Goal: Task Accomplishment & Management: Manage account settings

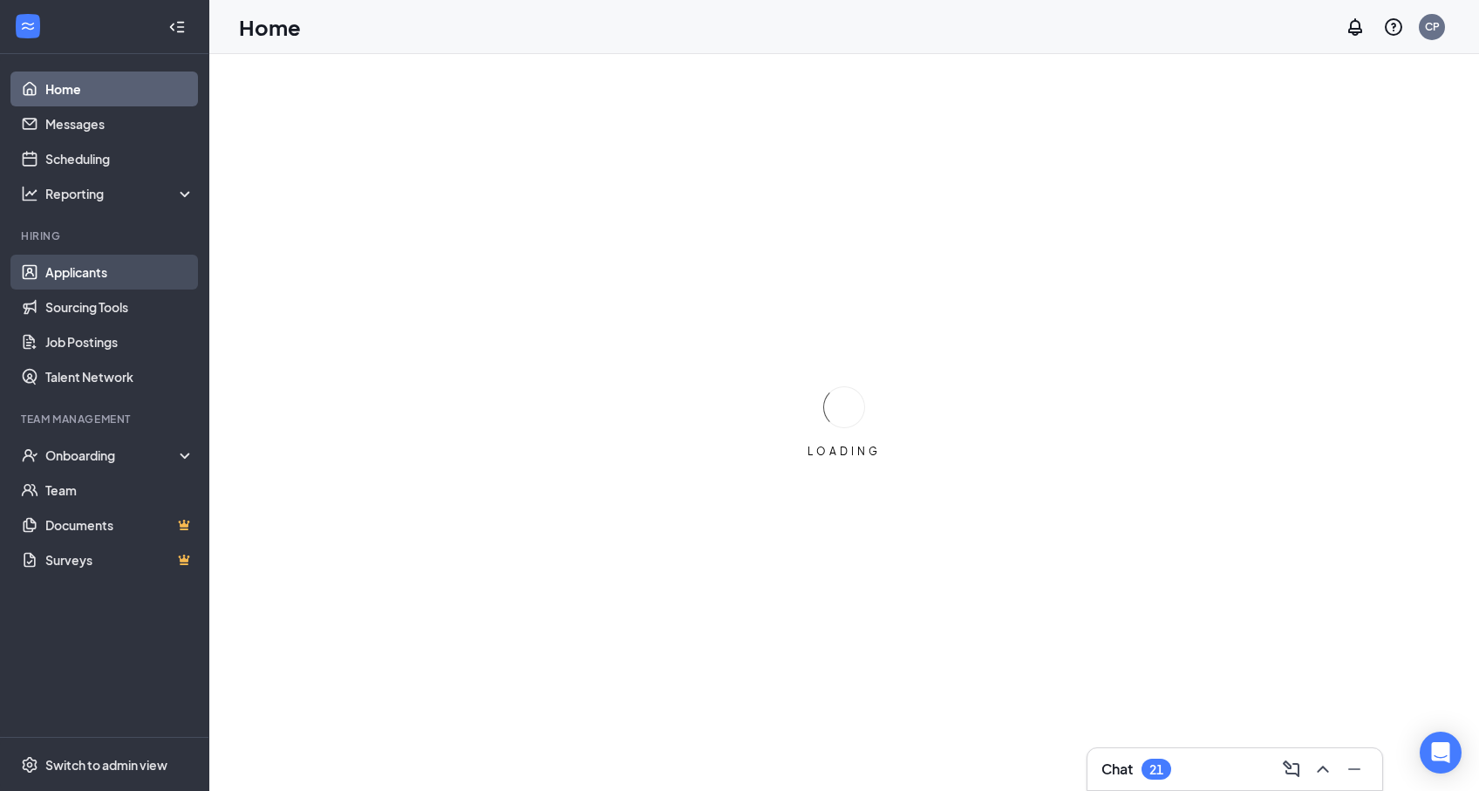
click at [56, 284] on link "Applicants" at bounding box center [119, 272] width 149 height 35
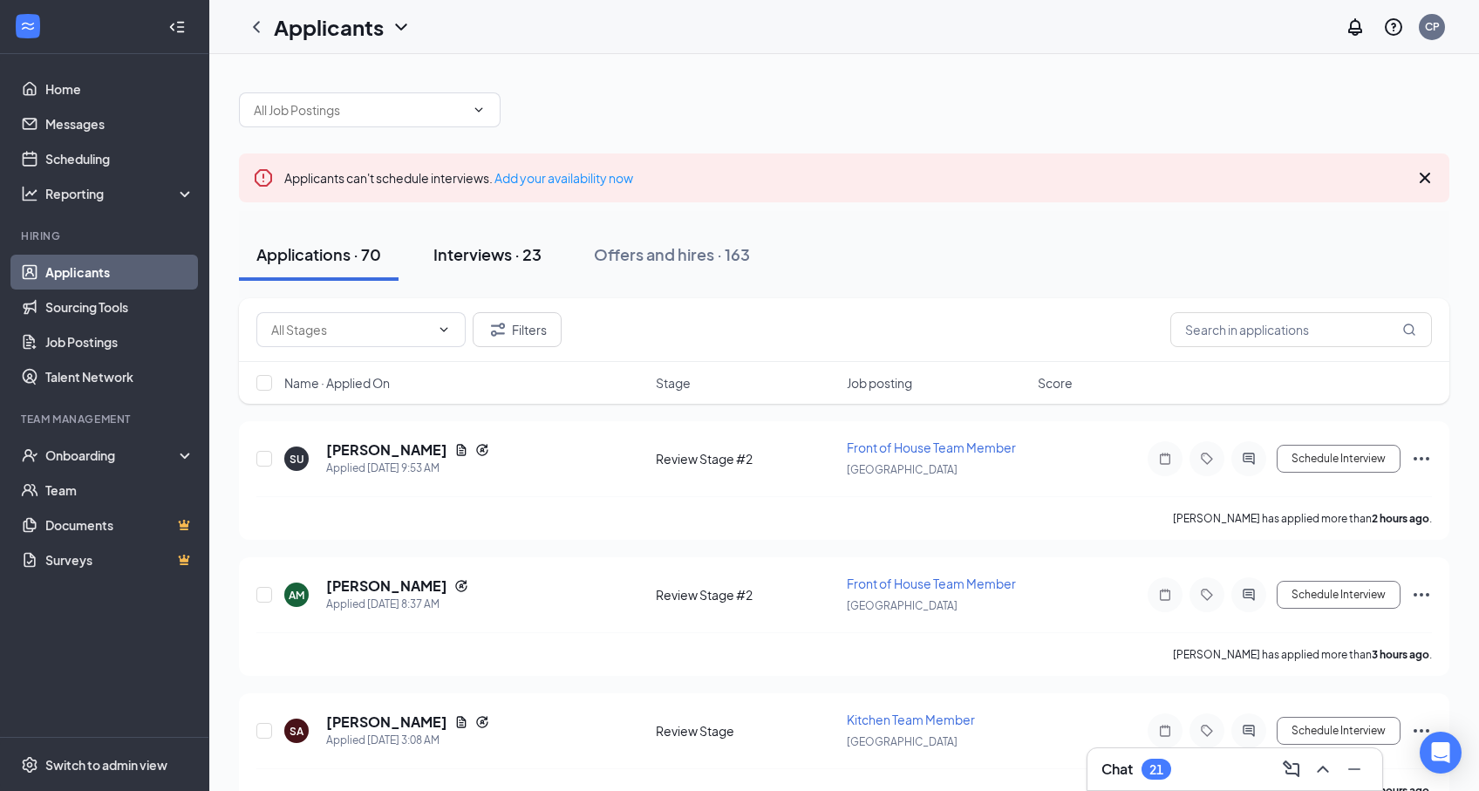
click at [443, 244] on div "Interviews · 23" at bounding box center [487, 254] width 108 height 22
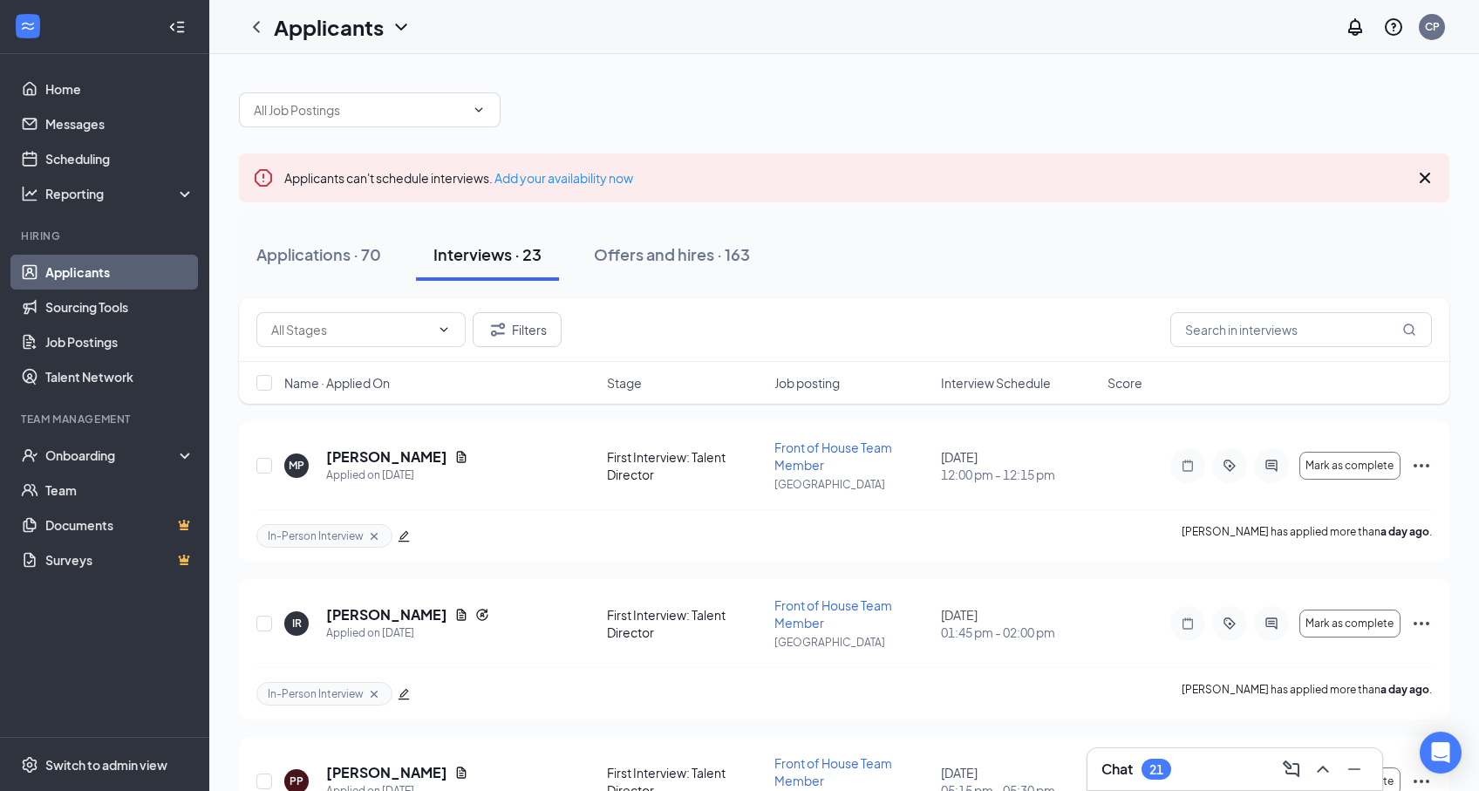
click at [443, 244] on div "Interviews · 23" at bounding box center [487, 254] width 108 height 22
click at [1239, 325] on input "text" at bounding box center [1301, 329] width 262 height 35
type input "[PERSON_NAME]"
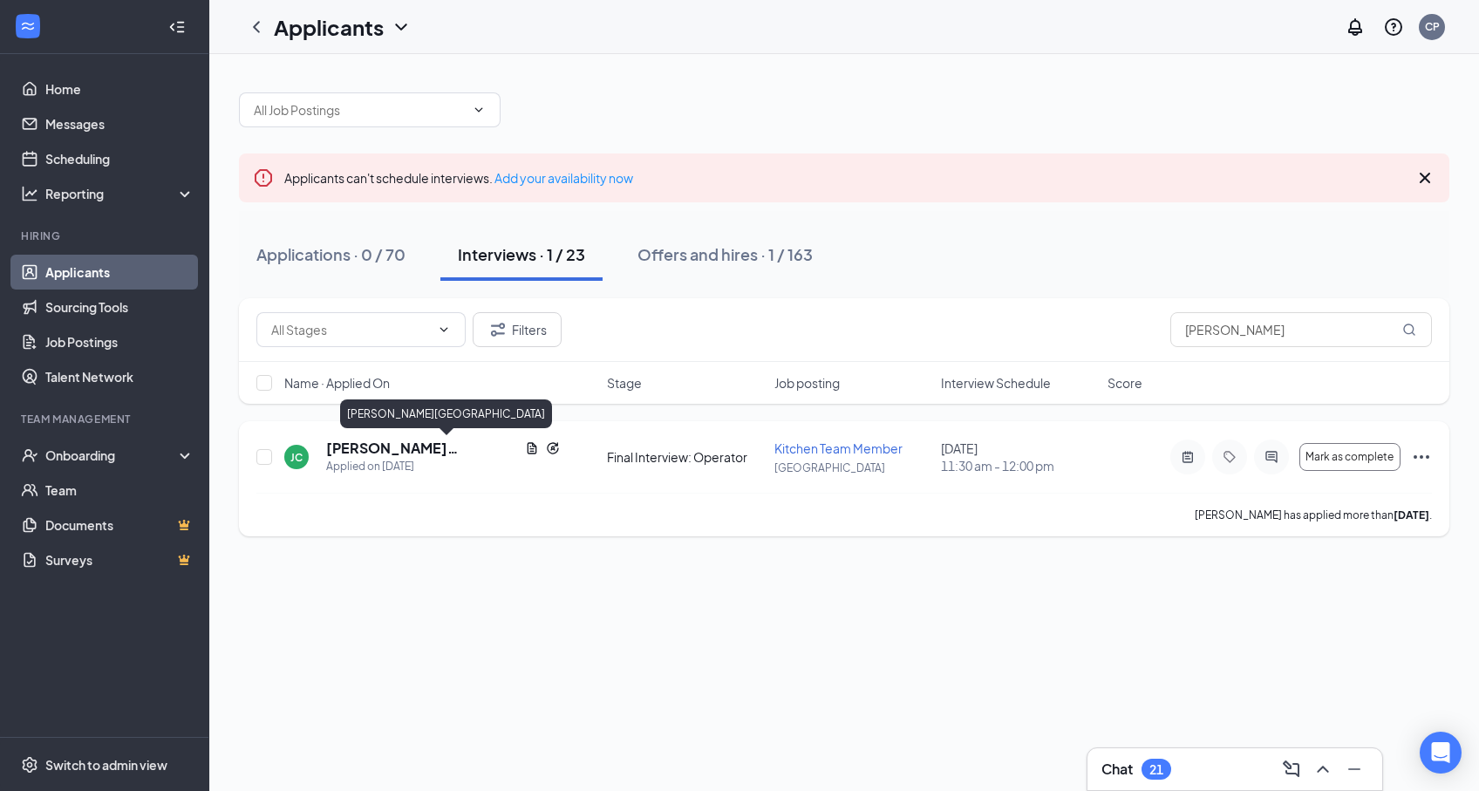
click at [392, 450] on h5 "[PERSON_NAME][GEOGRAPHIC_DATA]" at bounding box center [422, 448] width 192 height 19
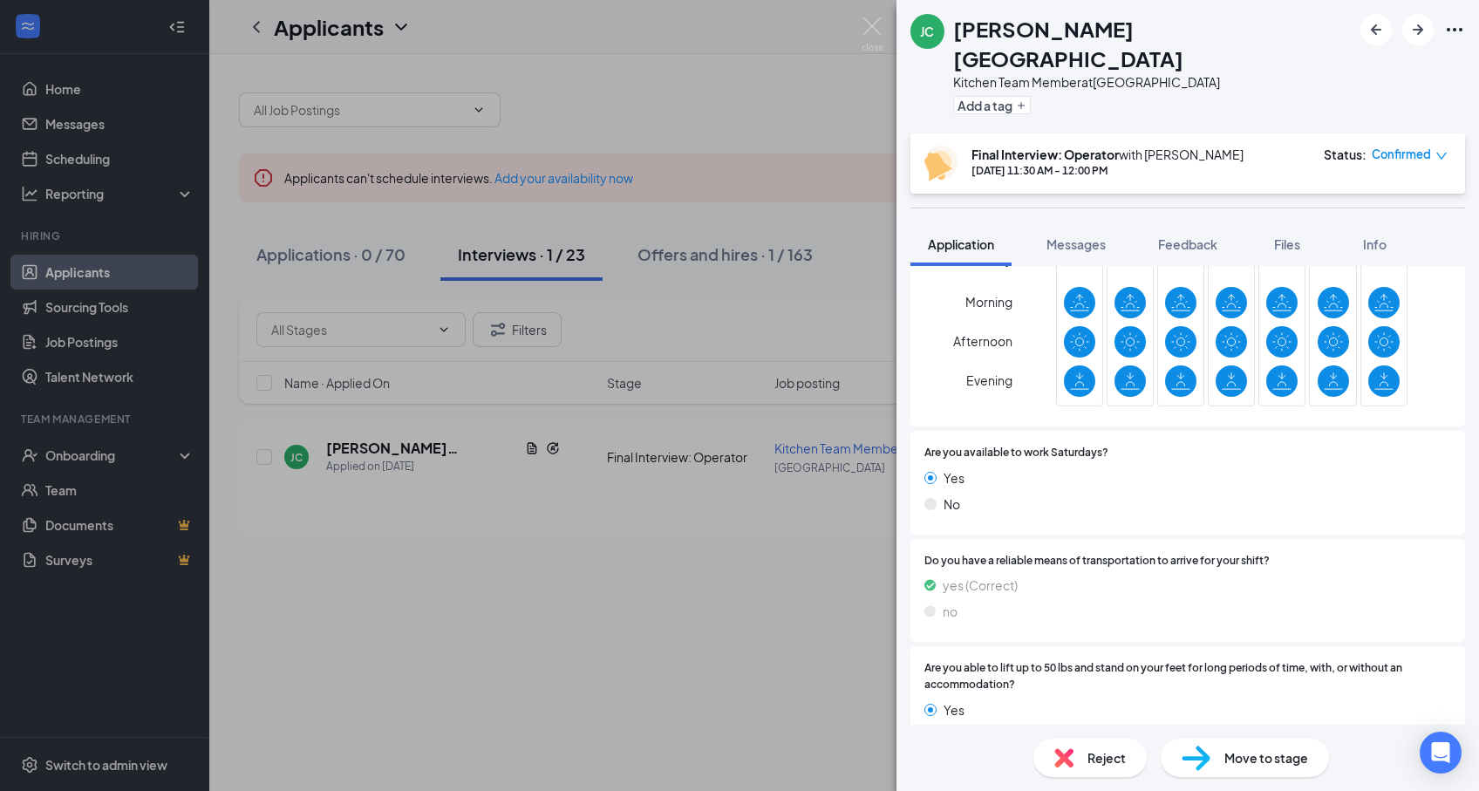
scroll to position [2212, 0]
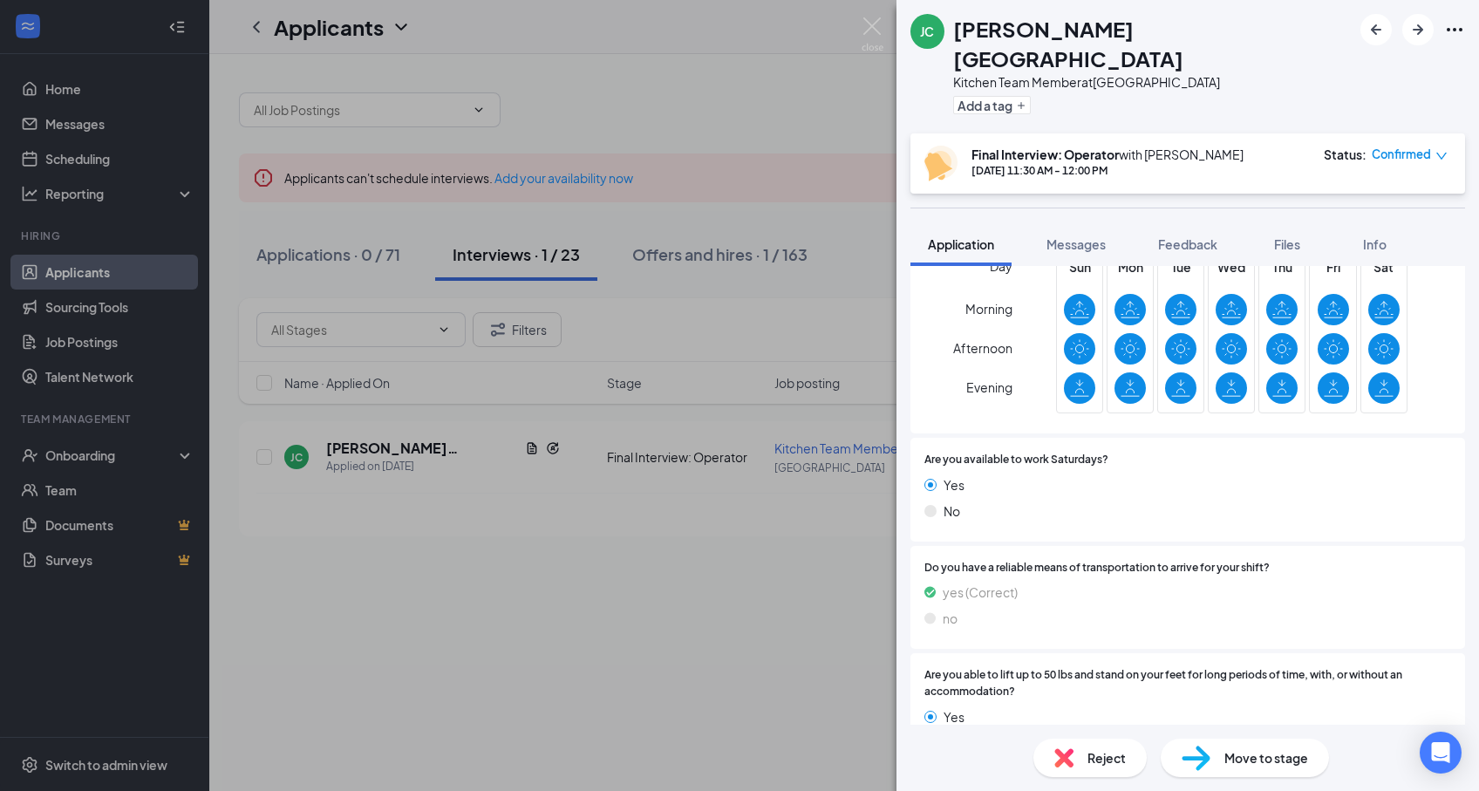
click at [556, 142] on div "[PERSON_NAME] Kitchen Team Member at [GEOGRAPHIC_DATA] Add a tag Final Intervie…" at bounding box center [739, 395] width 1479 height 791
